Goal: Information Seeking & Learning: Learn about a topic

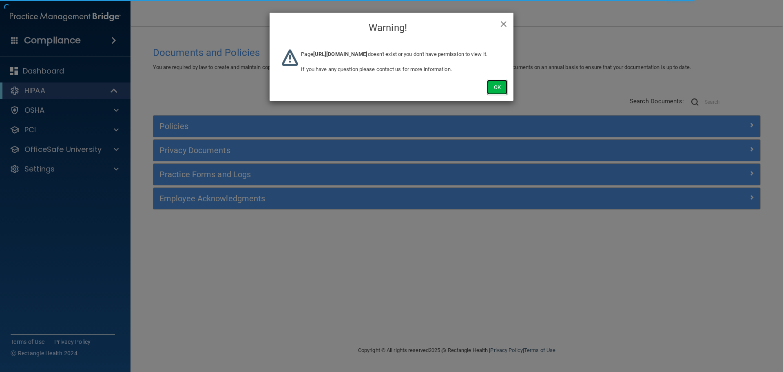
click at [491, 93] on button "Ok" at bounding box center [497, 87] width 20 height 15
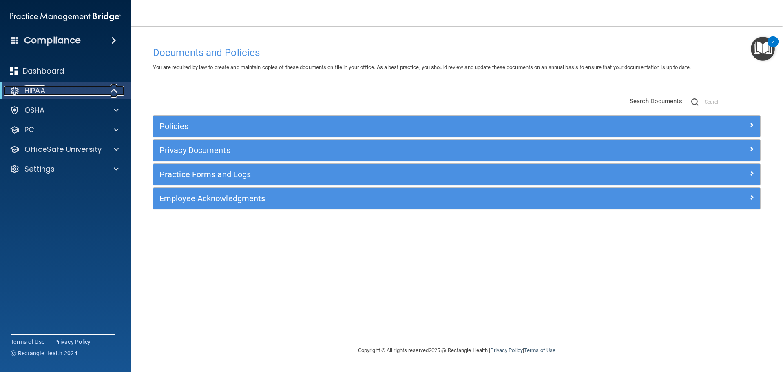
click at [115, 88] on span at bounding box center [114, 91] width 7 height 10
click at [114, 93] on span at bounding box center [115, 91] width 5 height 10
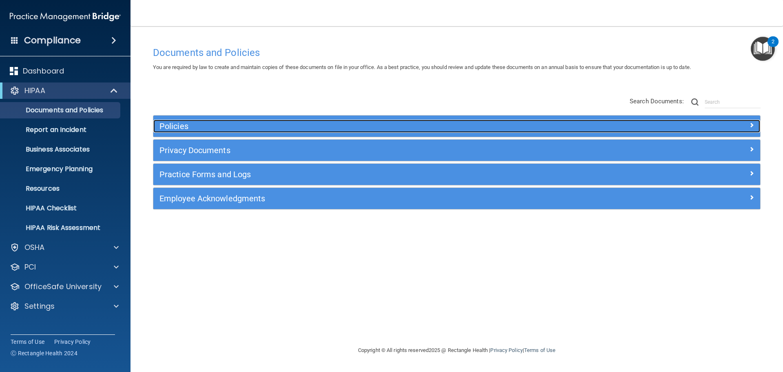
click at [205, 126] on h5 "Policies" at bounding box center [381, 126] width 443 height 9
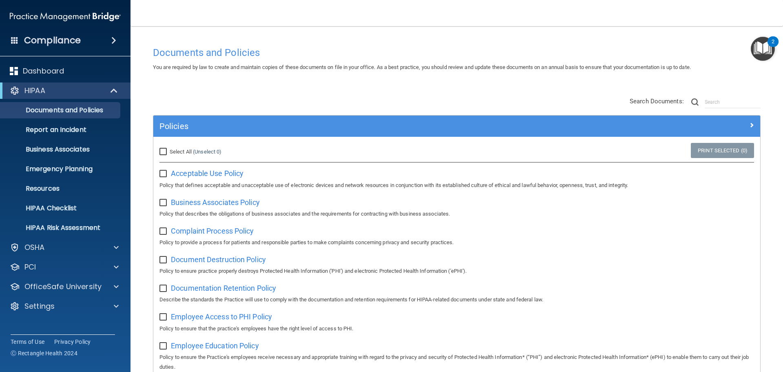
click at [296, 134] on div "Policies" at bounding box center [456, 125] width 607 height 21
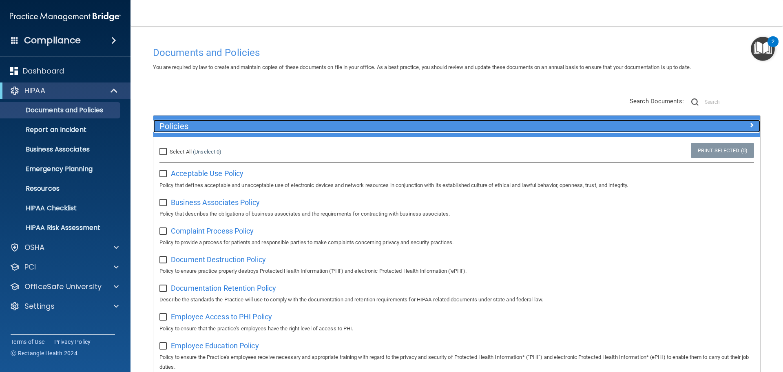
click at [296, 131] on div "Policies" at bounding box center [380, 126] width 455 height 13
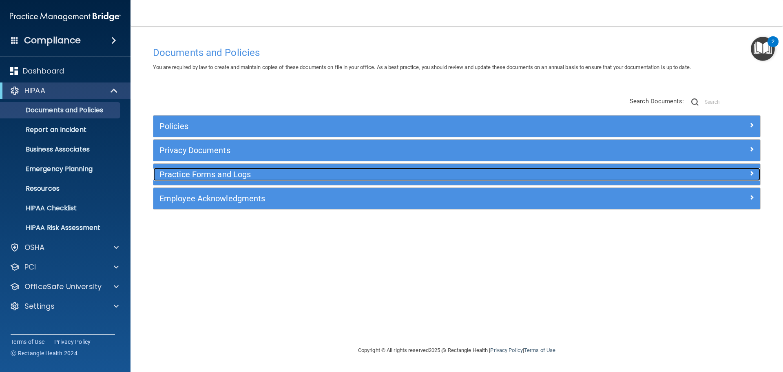
click at [258, 173] on h5 "Practice Forms and Logs" at bounding box center [381, 174] width 443 height 9
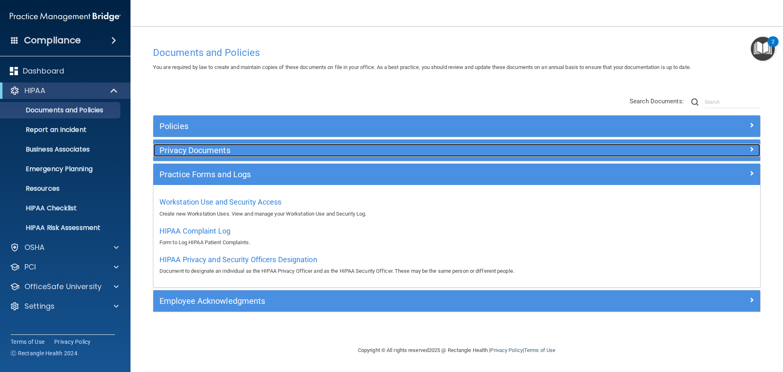
click at [181, 155] on h5 "Privacy Documents" at bounding box center [381, 150] width 443 height 9
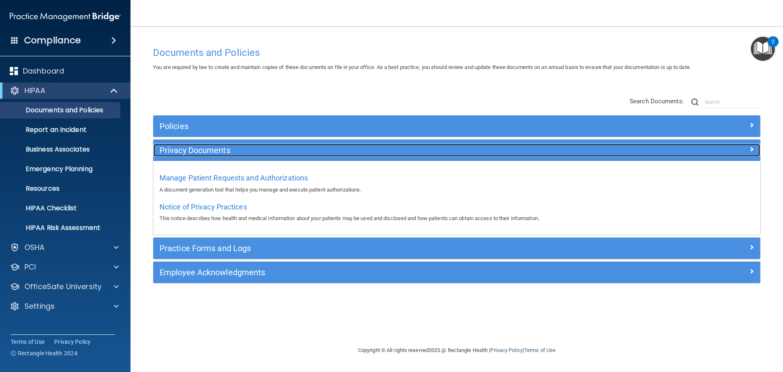
click at [225, 154] on h5 "Privacy Documents" at bounding box center [381, 150] width 443 height 9
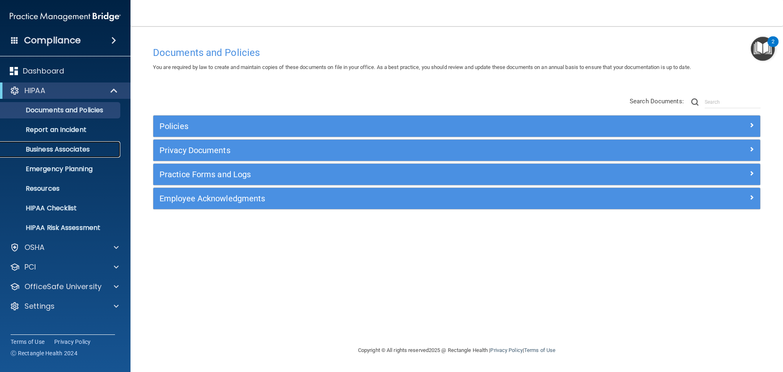
click at [96, 149] on p "Business Associates" at bounding box center [60, 149] width 111 height 8
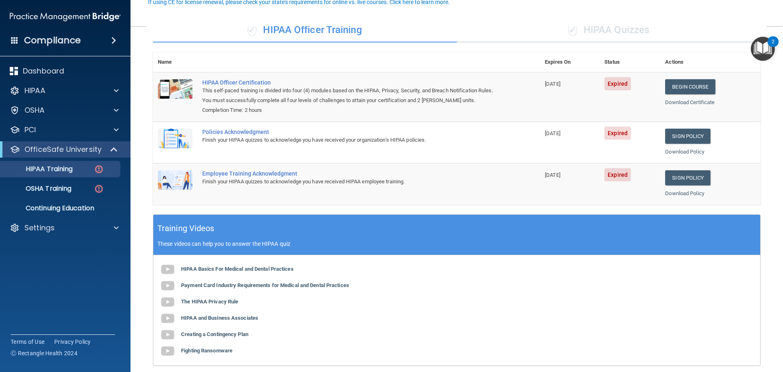
scroll to position [41, 0]
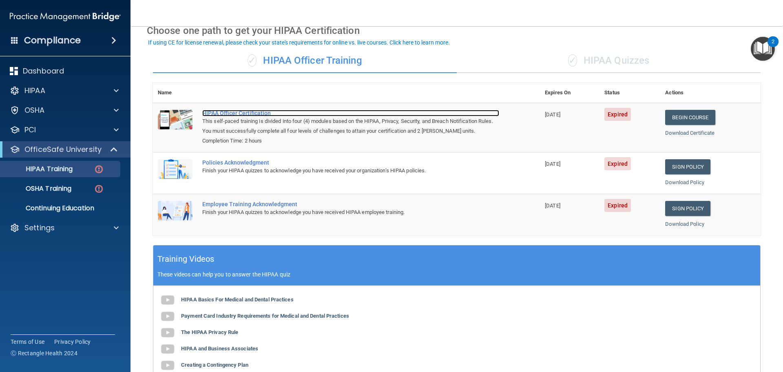
click at [247, 116] on div "HIPAA Officer Certification" at bounding box center [350, 113] width 297 height 7
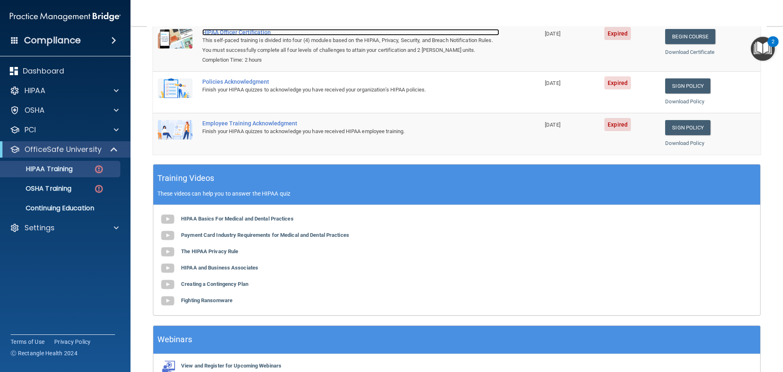
scroll to position [45, 0]
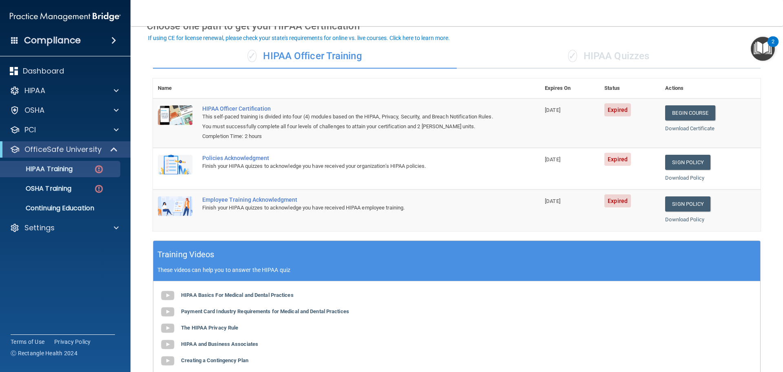
click at [602, 57] on div "✓ HIPAA Quizzes" at bounding box center [609, 56] width 304 height 24
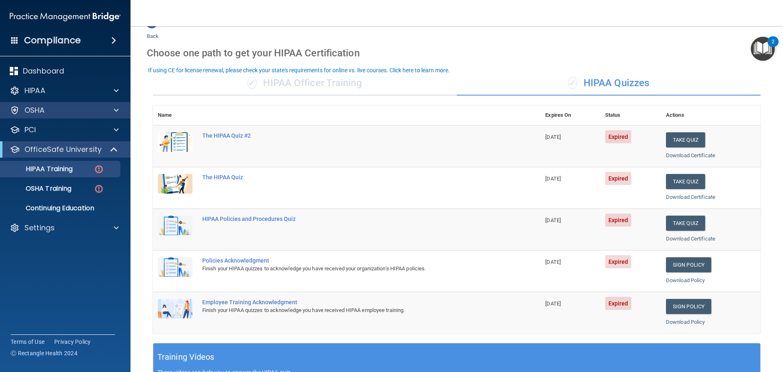
scroll to position [4, 0]
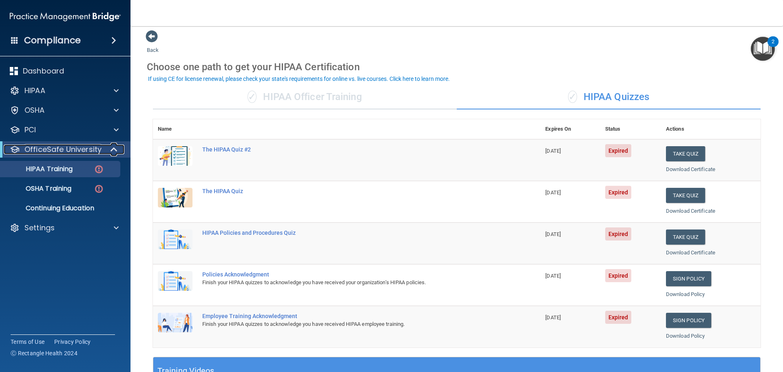
click at [123, 146] on div at bounding box center [114, 149] width 20 height 10
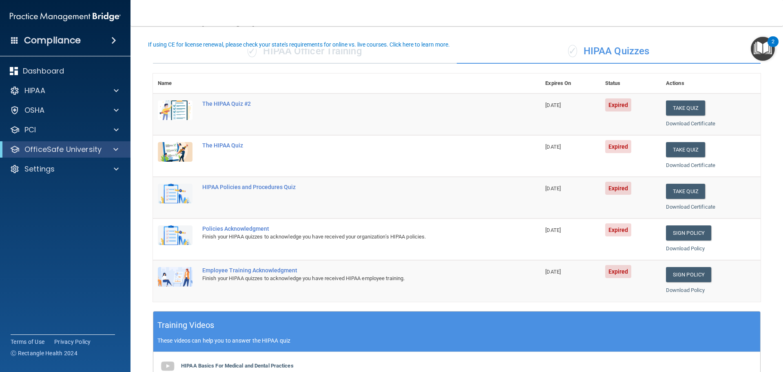
scroll to position [39, 0]
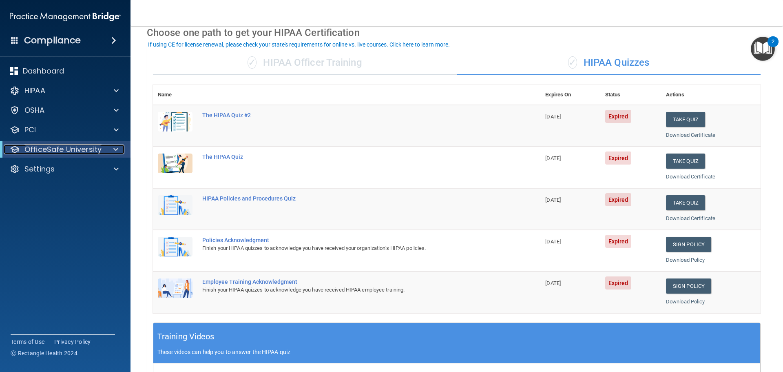
click at [113, 147] on span at bounding box center [115, 149] width 5 height 10
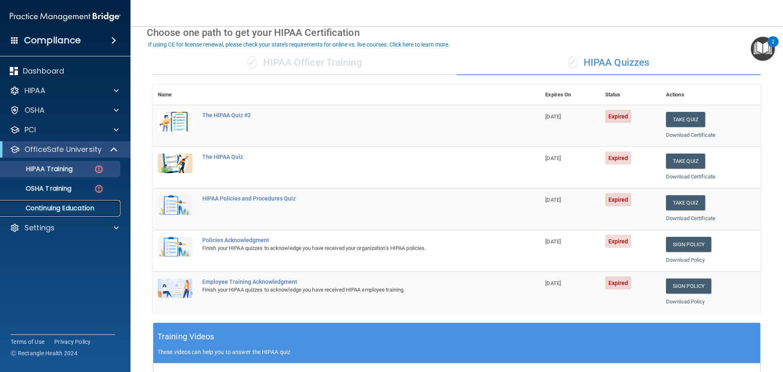
click at [69, 205] on p "Continuing Education" at bounding box center [60, 208] width 111 height 8
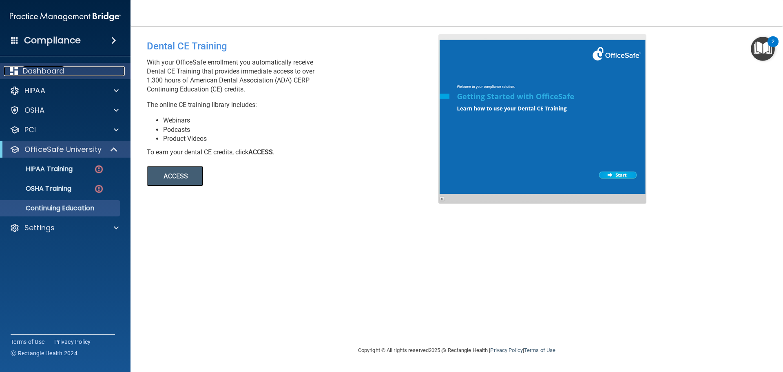
click at [56, 67] on p "Dashboard" at bounding box center [43, 71] width 41 height 10
